Goal: Complete application form

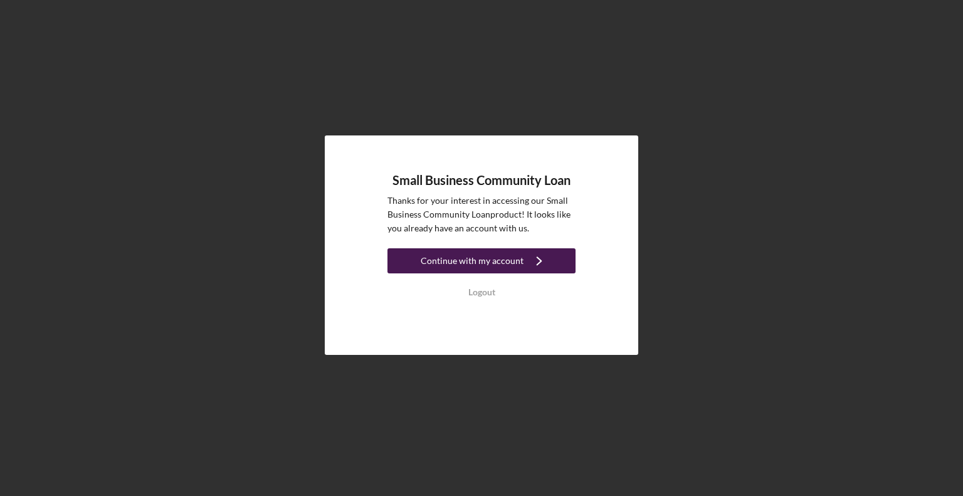
click at [492, 258] on div "Continue with my account" at bounding box center [472, 260] width 103 height 25
